Goal: Task Accomplishment & Management: Complete application form

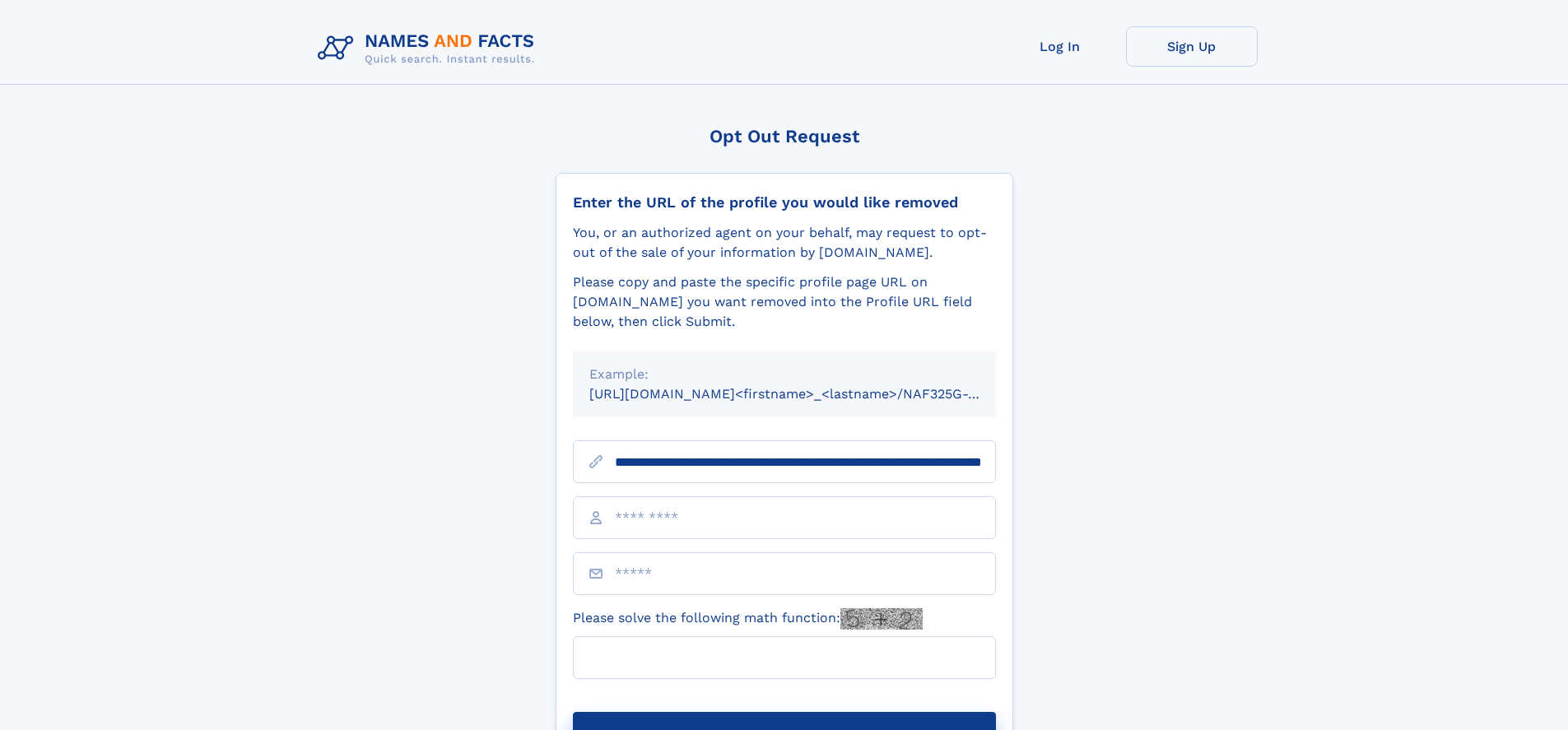
scroll to position [0, 173]
type input "**********"
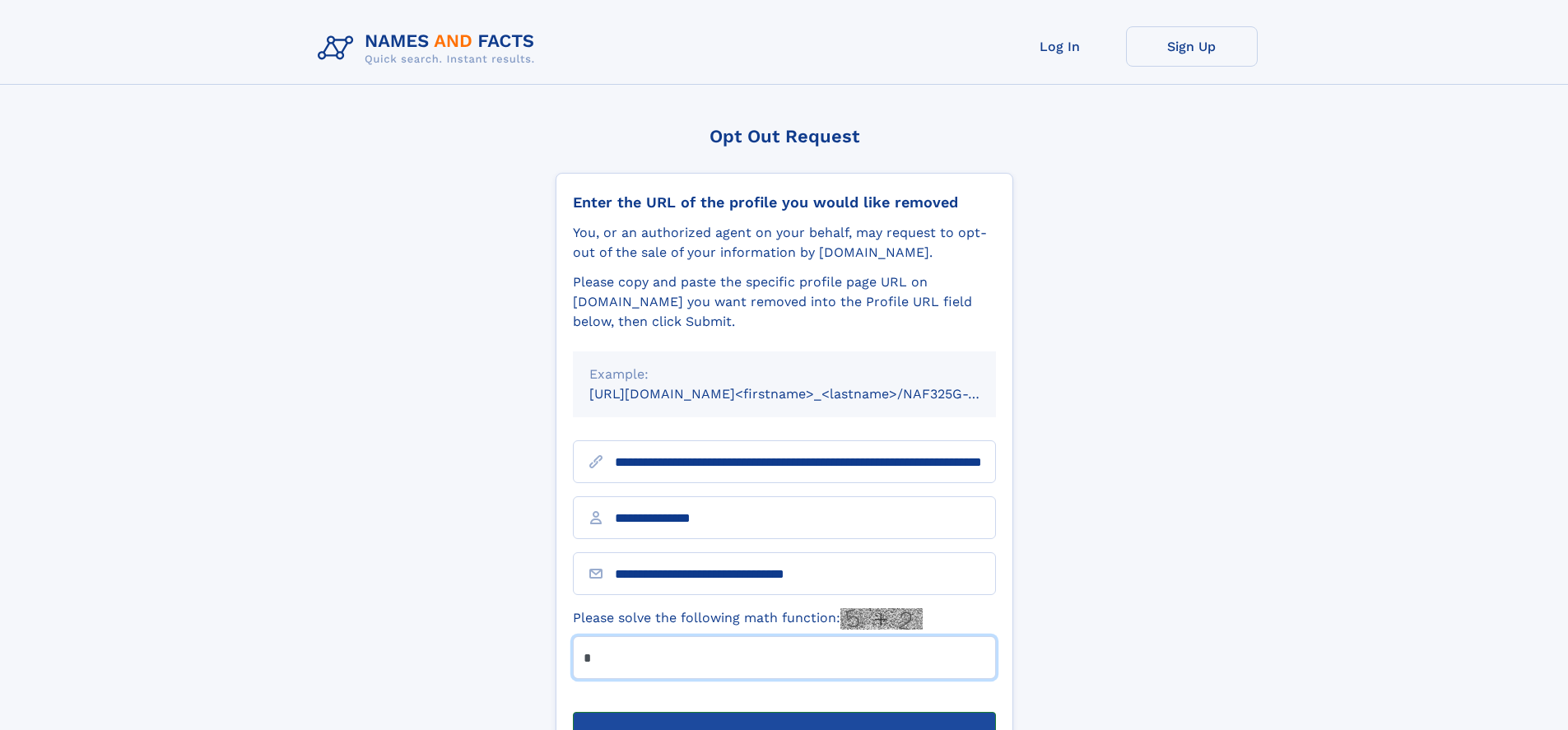
type input "*"
click at [784, 712] on button "Submit Opt Out Request" at bounding box center [785, 738] width 423 height 53
